Goal: Task Accomplishment & Management: Use online tool/utility

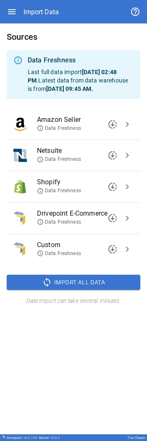
click at [41, 4] on icon at bounding box center [40, 159] width 7 height 7
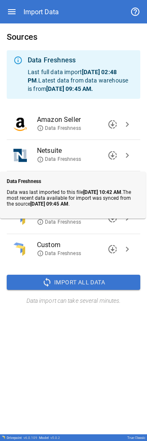
click at [44, 4] on div "Sources Data Freshness Last full data import [DATE] 02:48 PM . Latest data from…" at bounding box center [73, 228] width 147 height 411
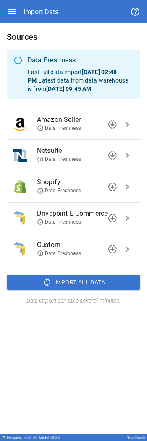
click at [44, 4] on span "downloading" at bounding box center [112, 155] width 10 height 10
